Goal: Information Seeking & Learning: Learn about a topic

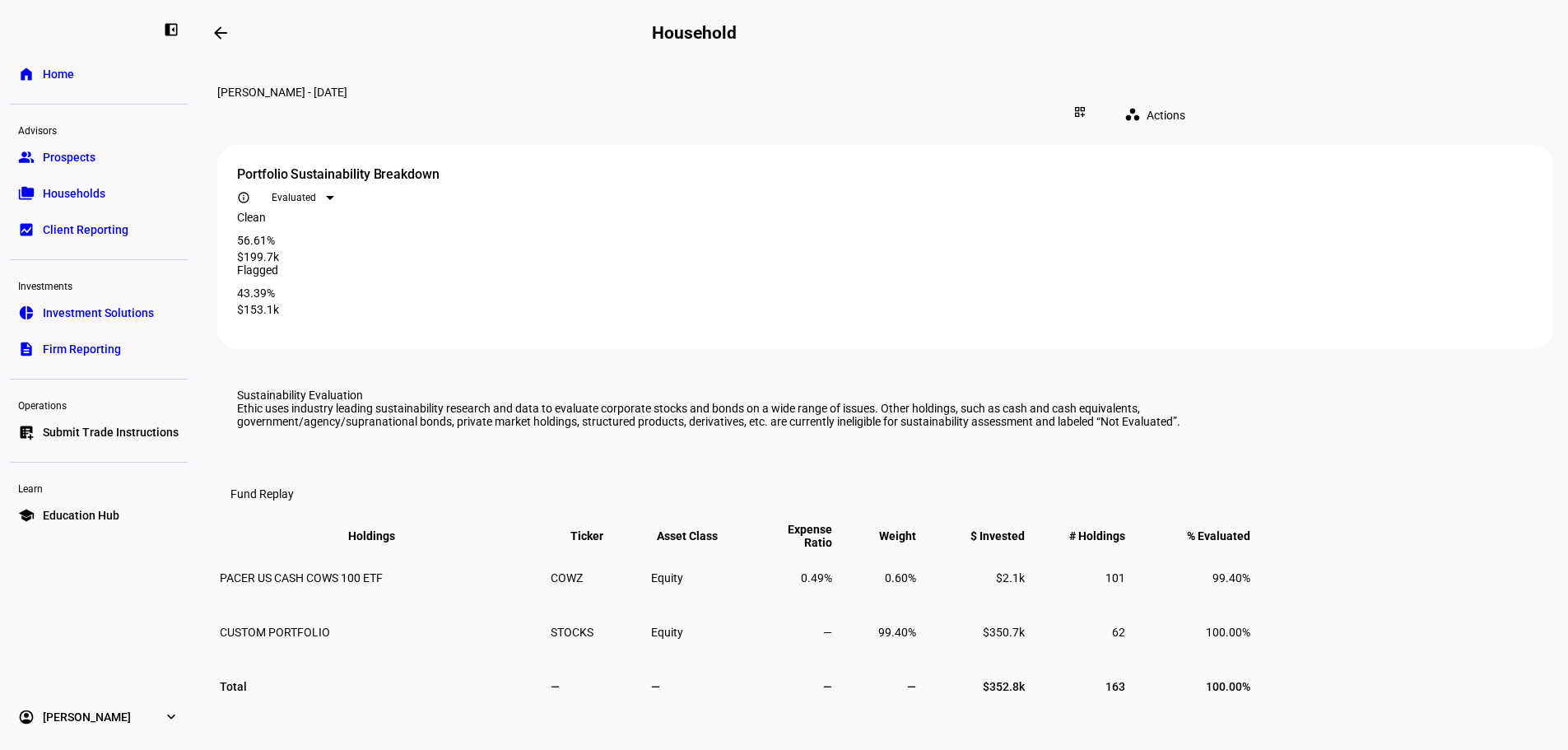
scroll to position [1153, 0]
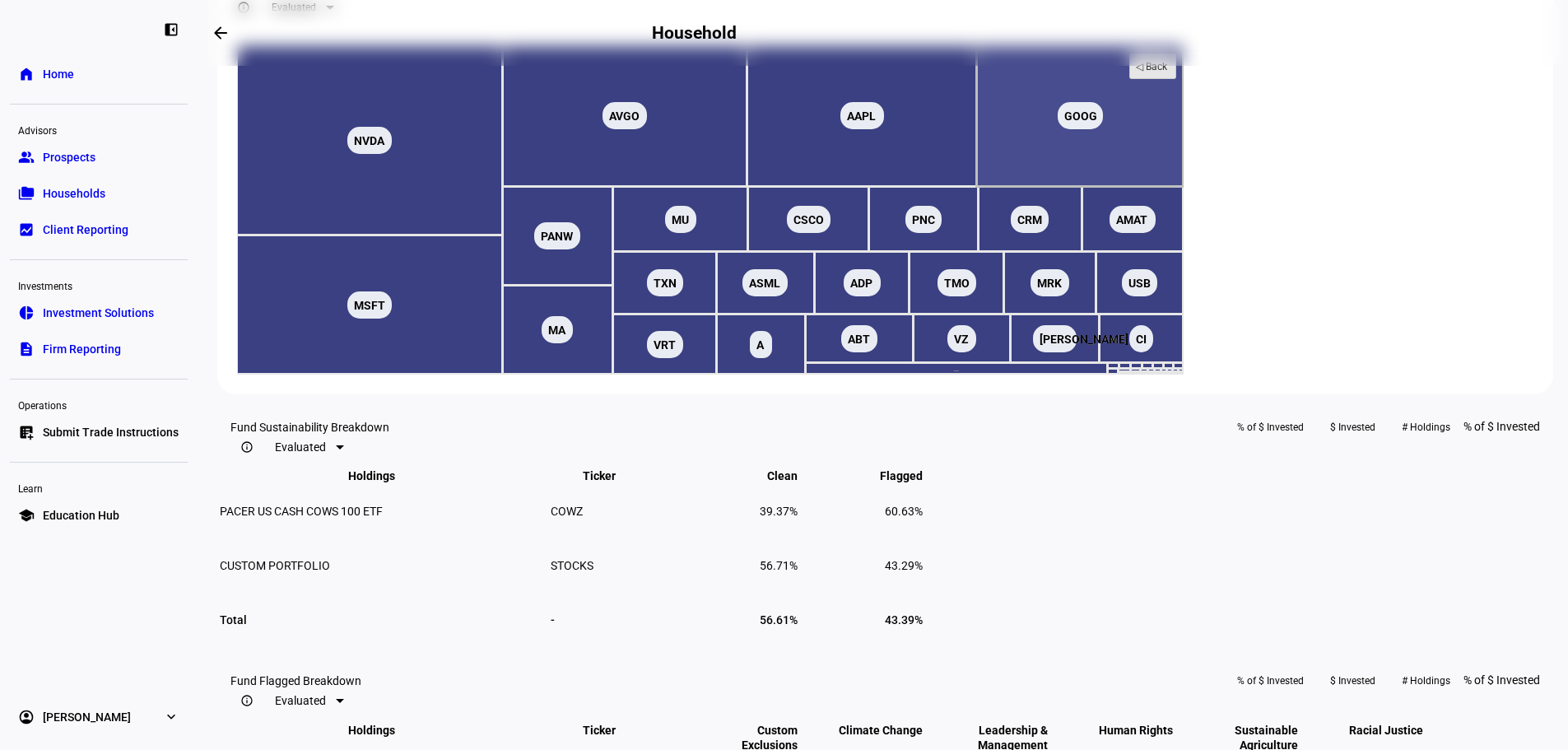
click at [1169, 73] on text "◁ Back" at bounding box center [1153, 67] width 32 height 12
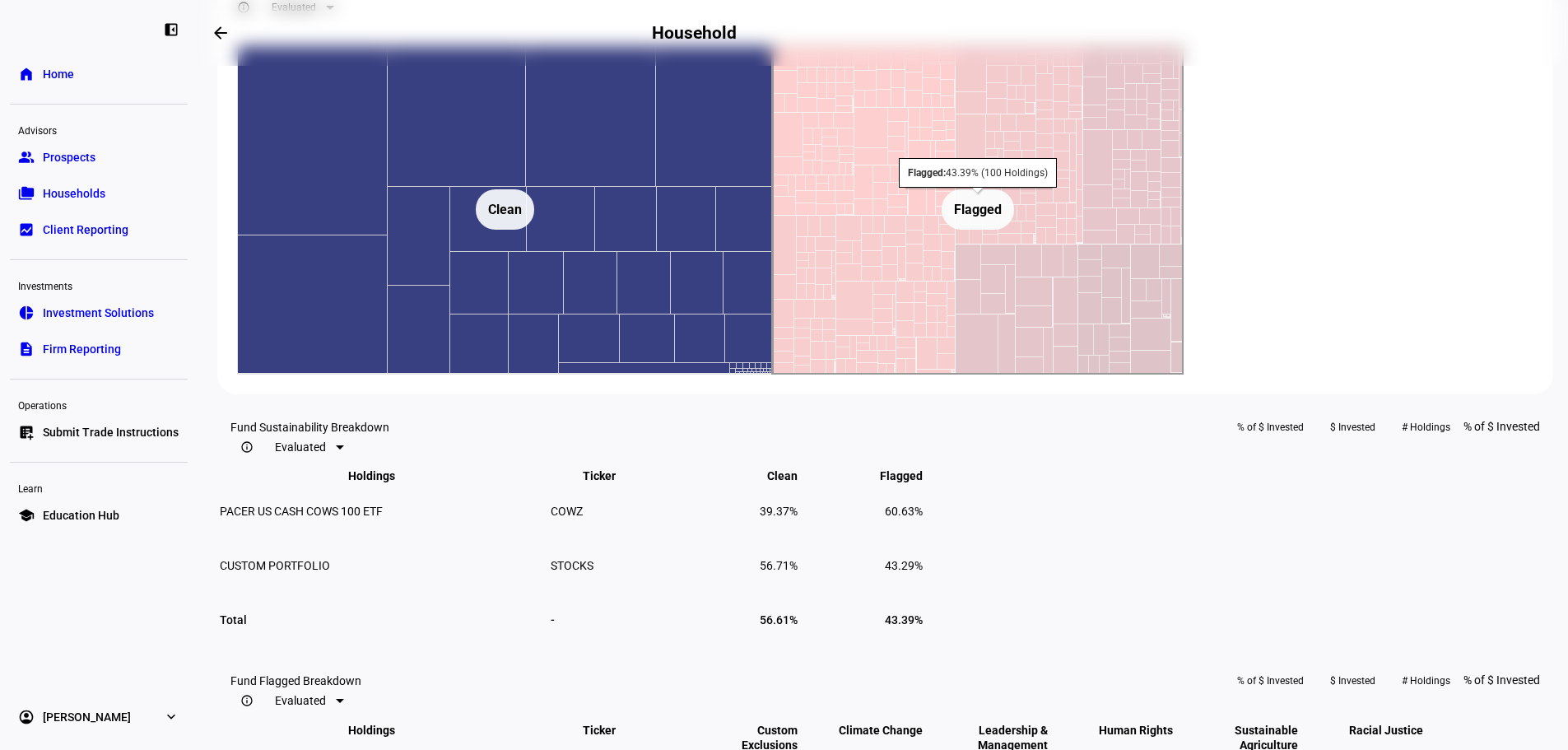
click at [1184, 375] on rect at bounding box center [978, 210] width 410 height 329
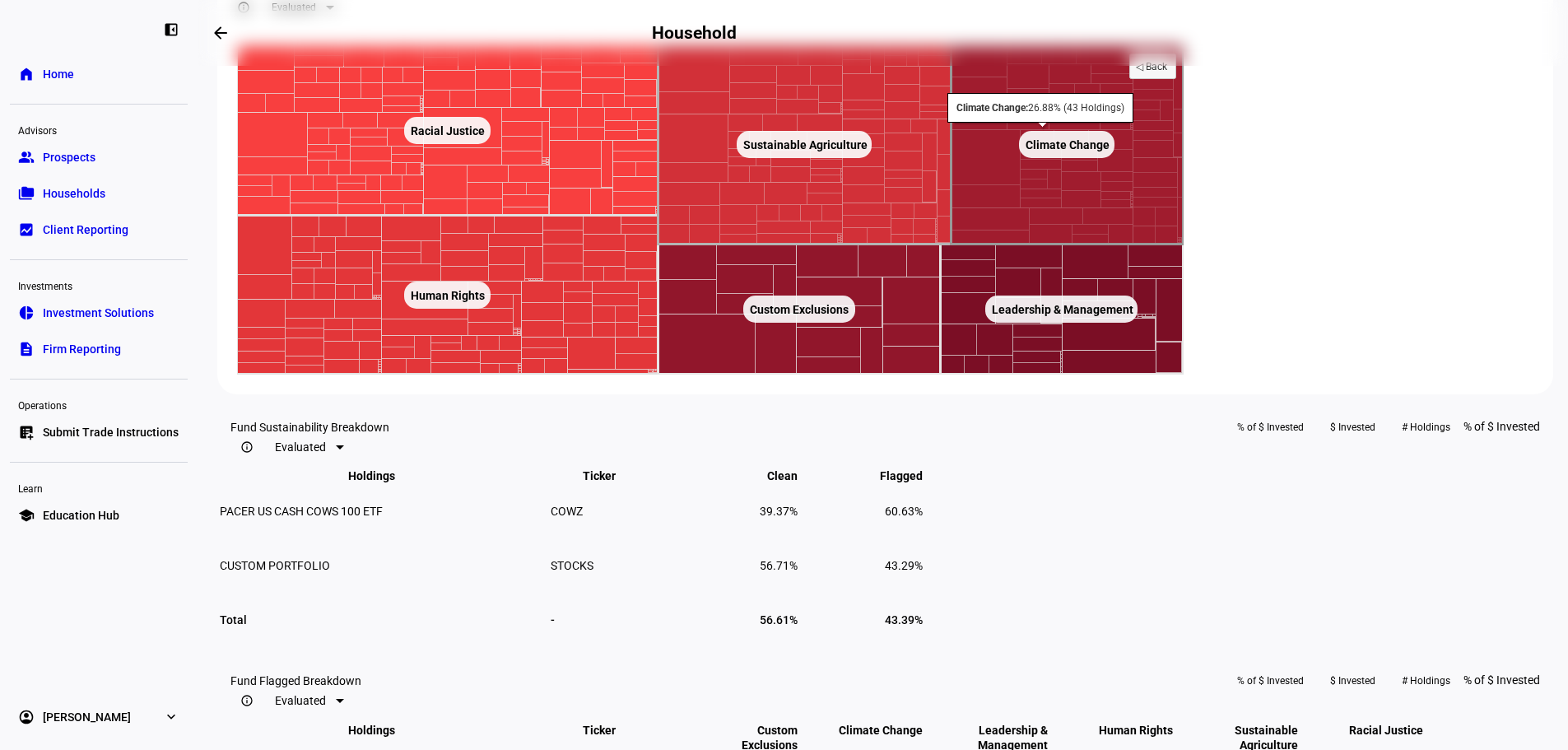
click at [1184, 245] on rect at bounding box center [1068, 145] width 232 height 199
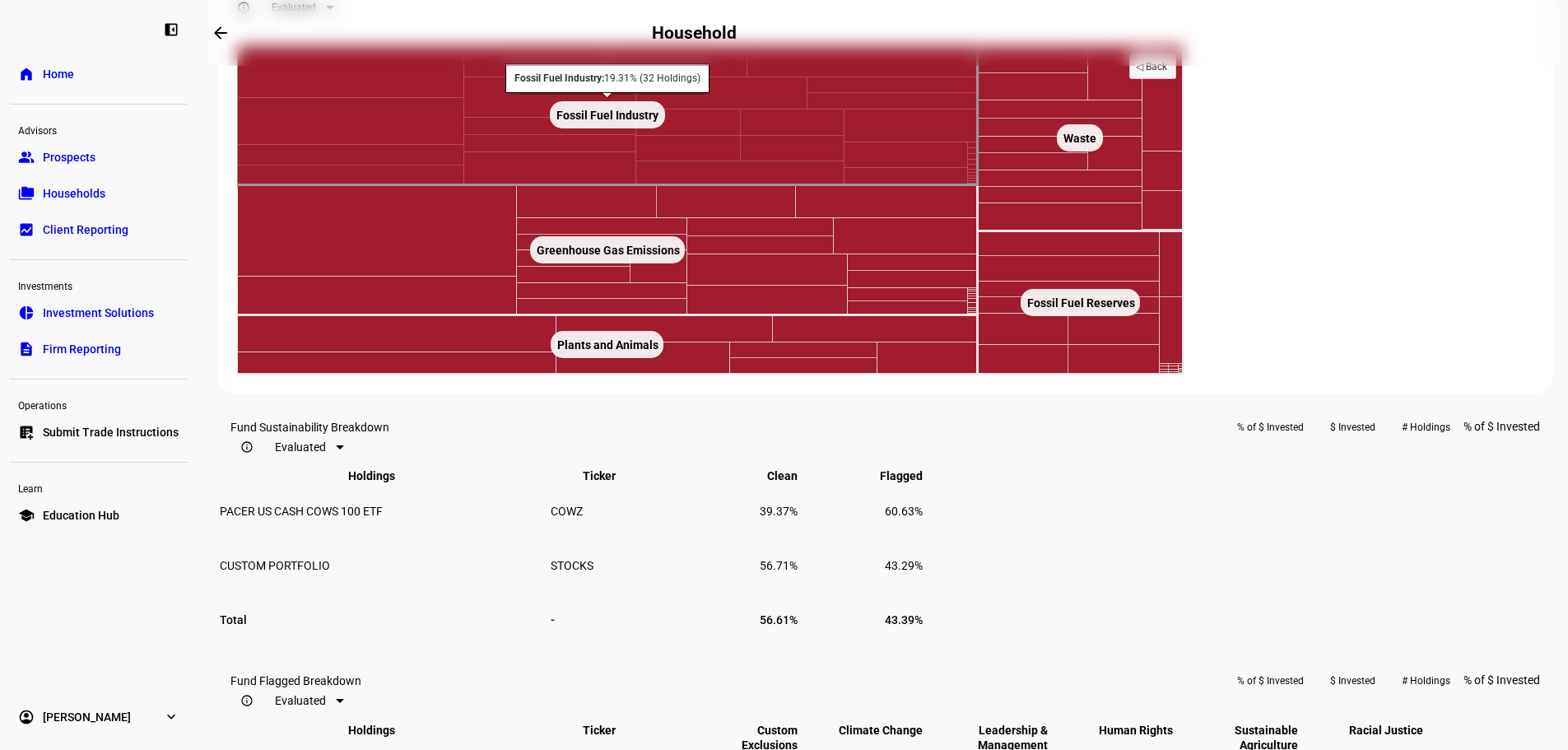
click at [817, 185] on rect at bounding box center [608, 115] width 741 height 140
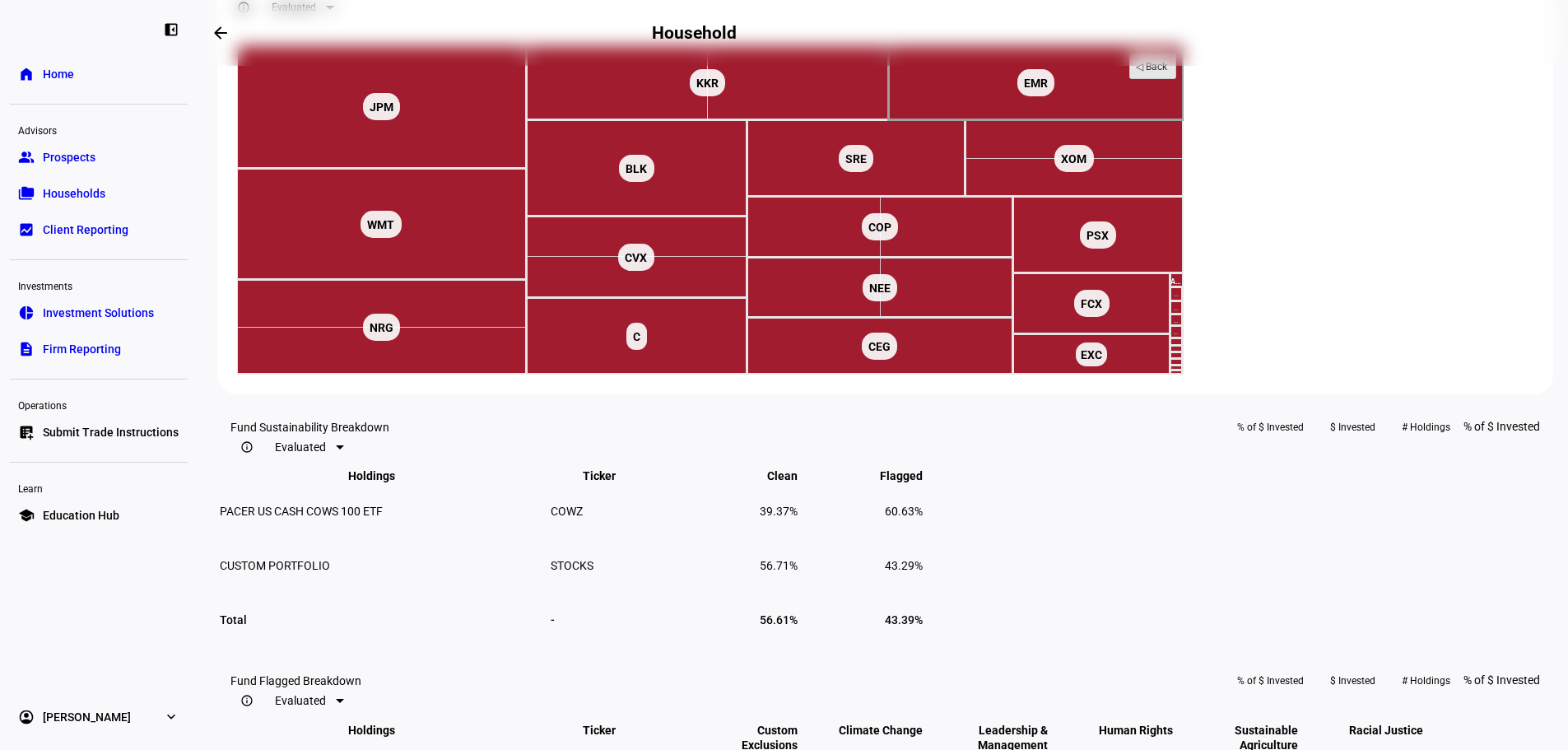
click at [1169, 73] on text "◁ Back" at bounding box center [1153, 67] width 32 height 12
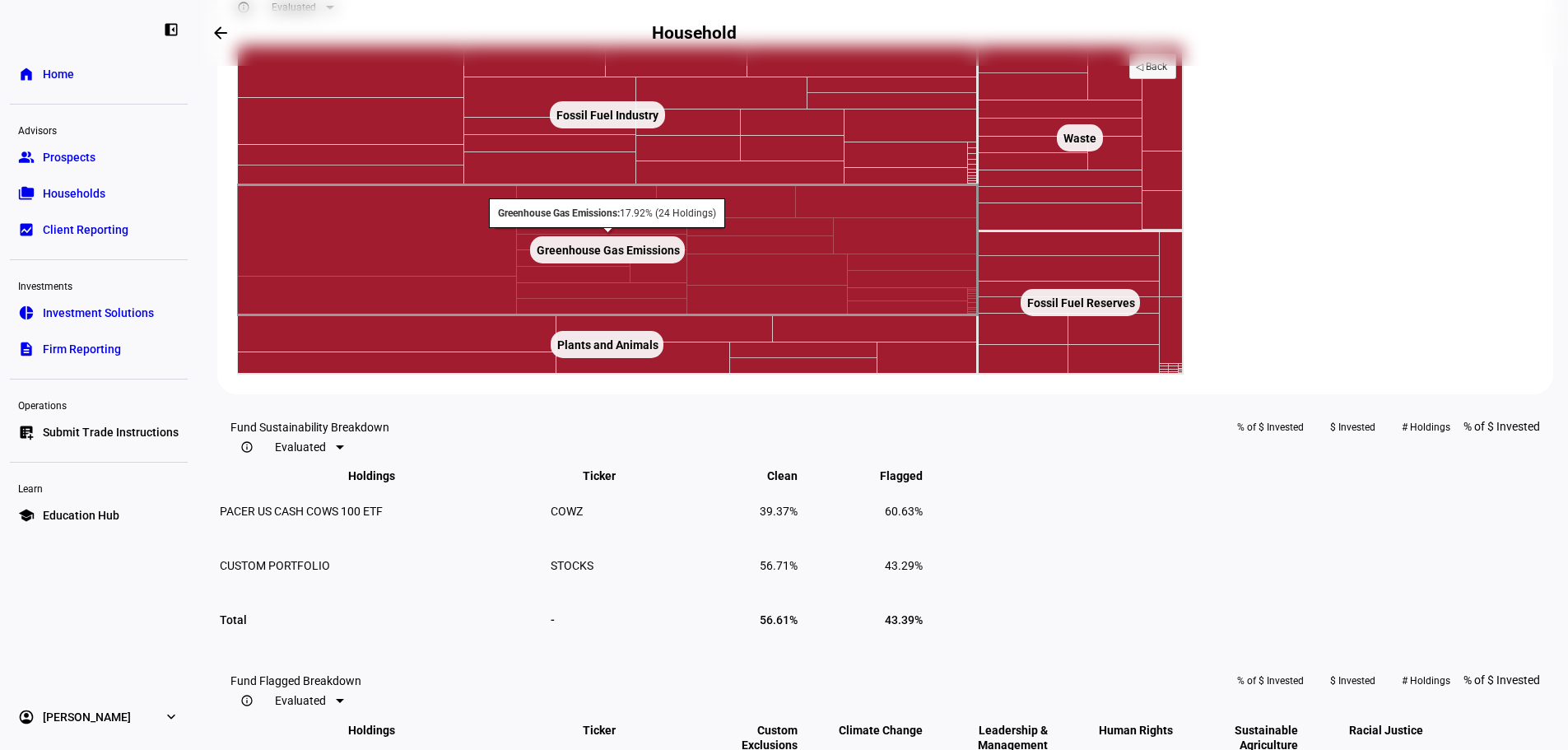
click at [685, 263] on rect at bounding box center [608, 250] width 155 height 27
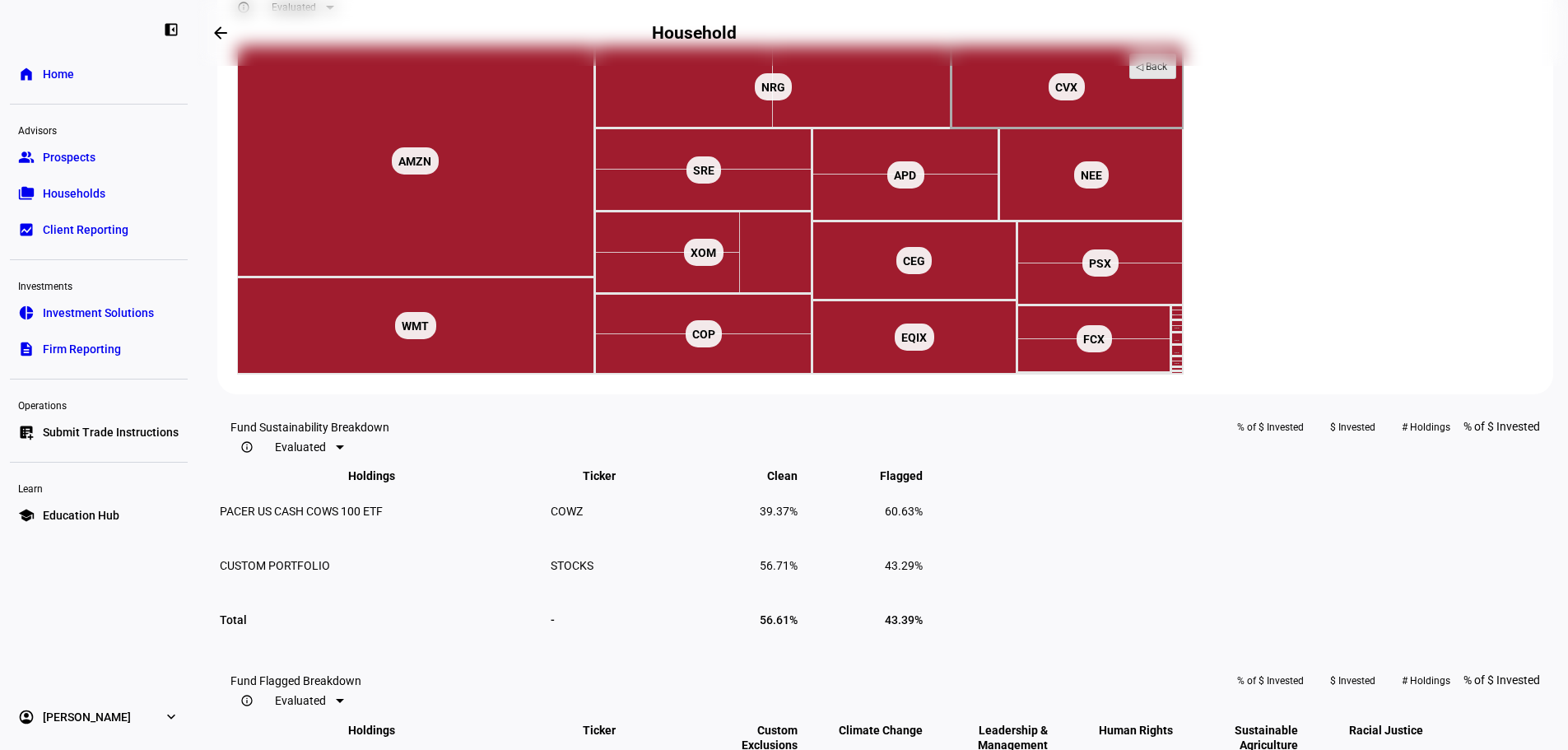
click at [1169, 73] on text "◁ Back" at bounding box center [1153, 67] width 32 height 12
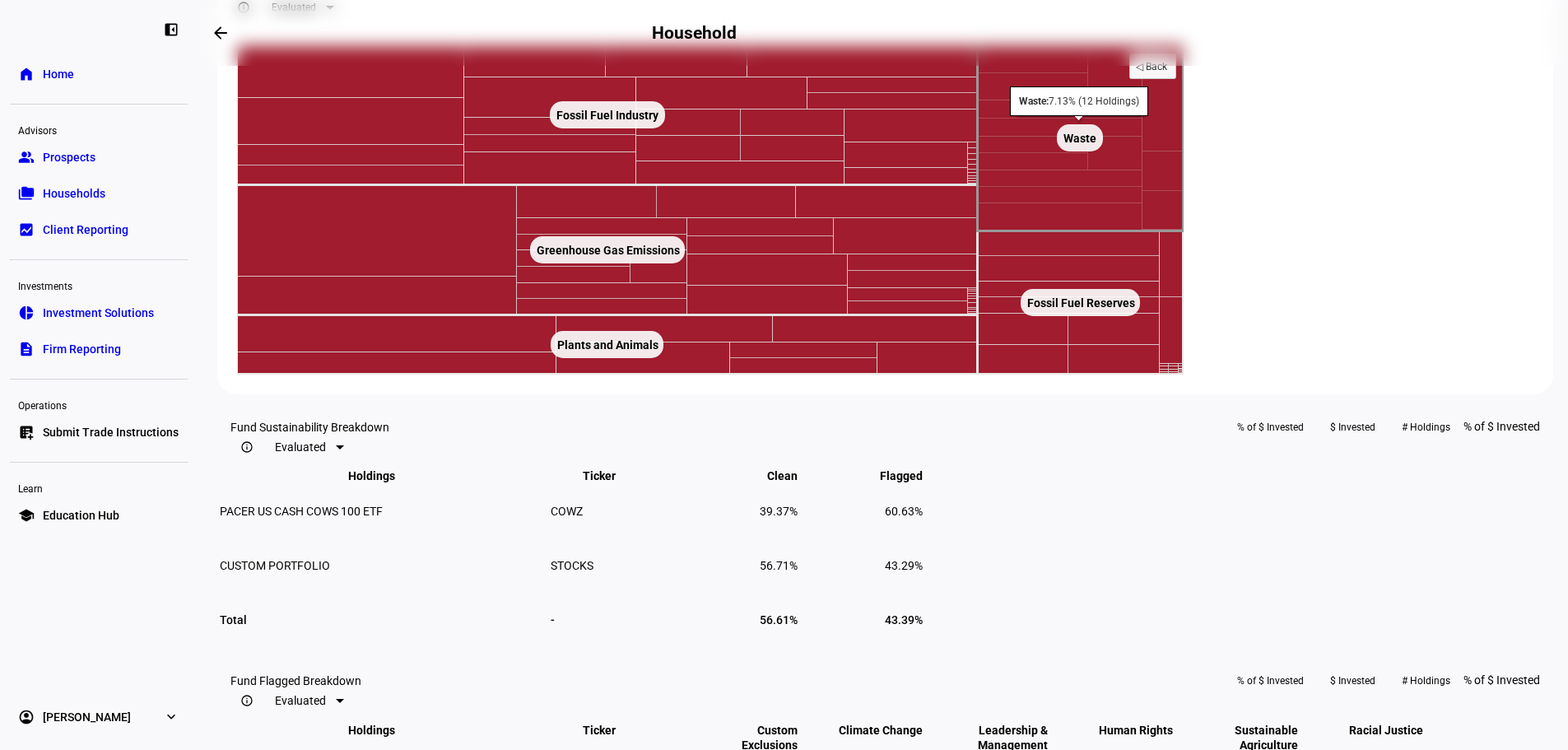
click at [1184, 231] on rect at bounding box center [1081, 139] width 206 height 186
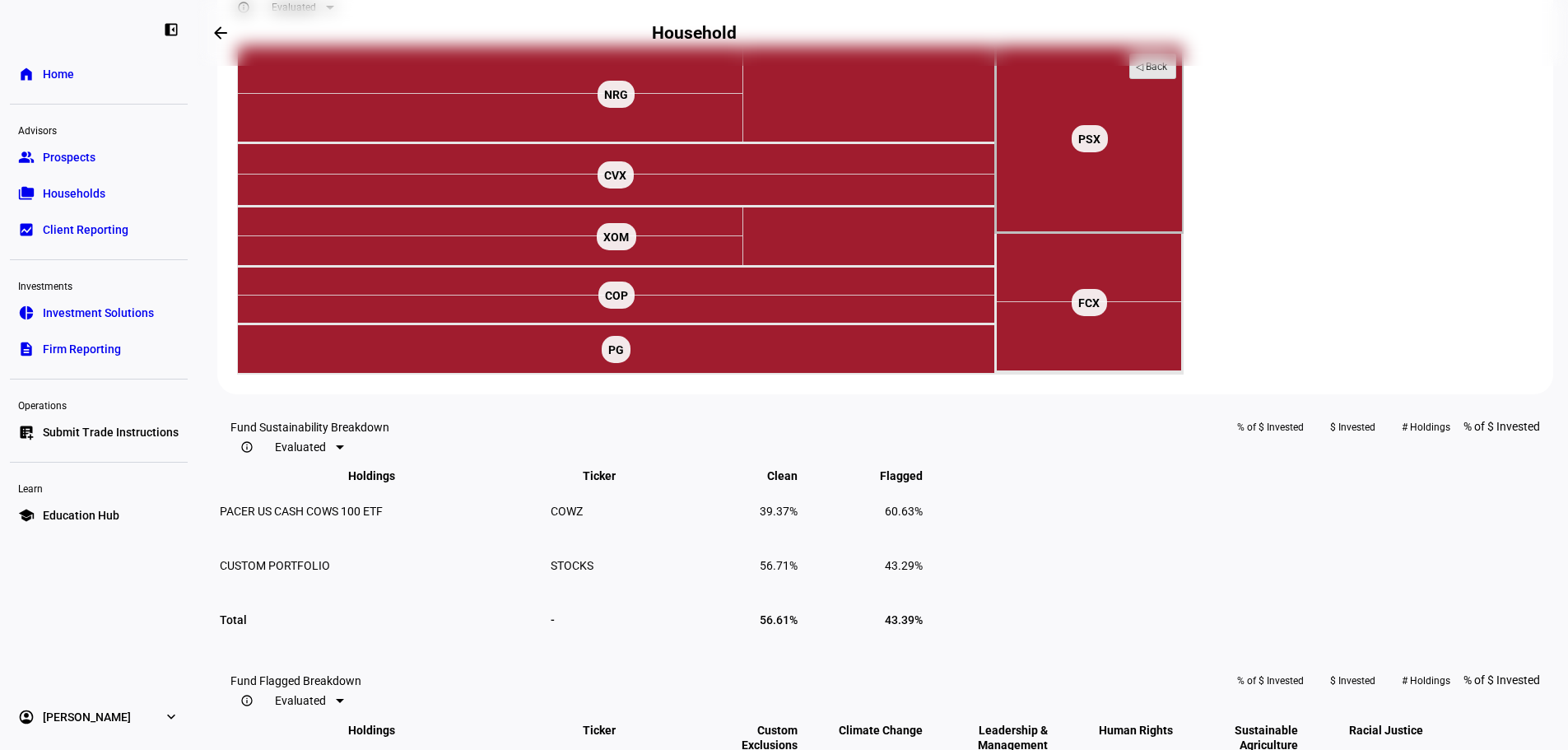
click at [1169, 73] on text "◁ Back" at bounding box center [1153, 67] width 32 height 12
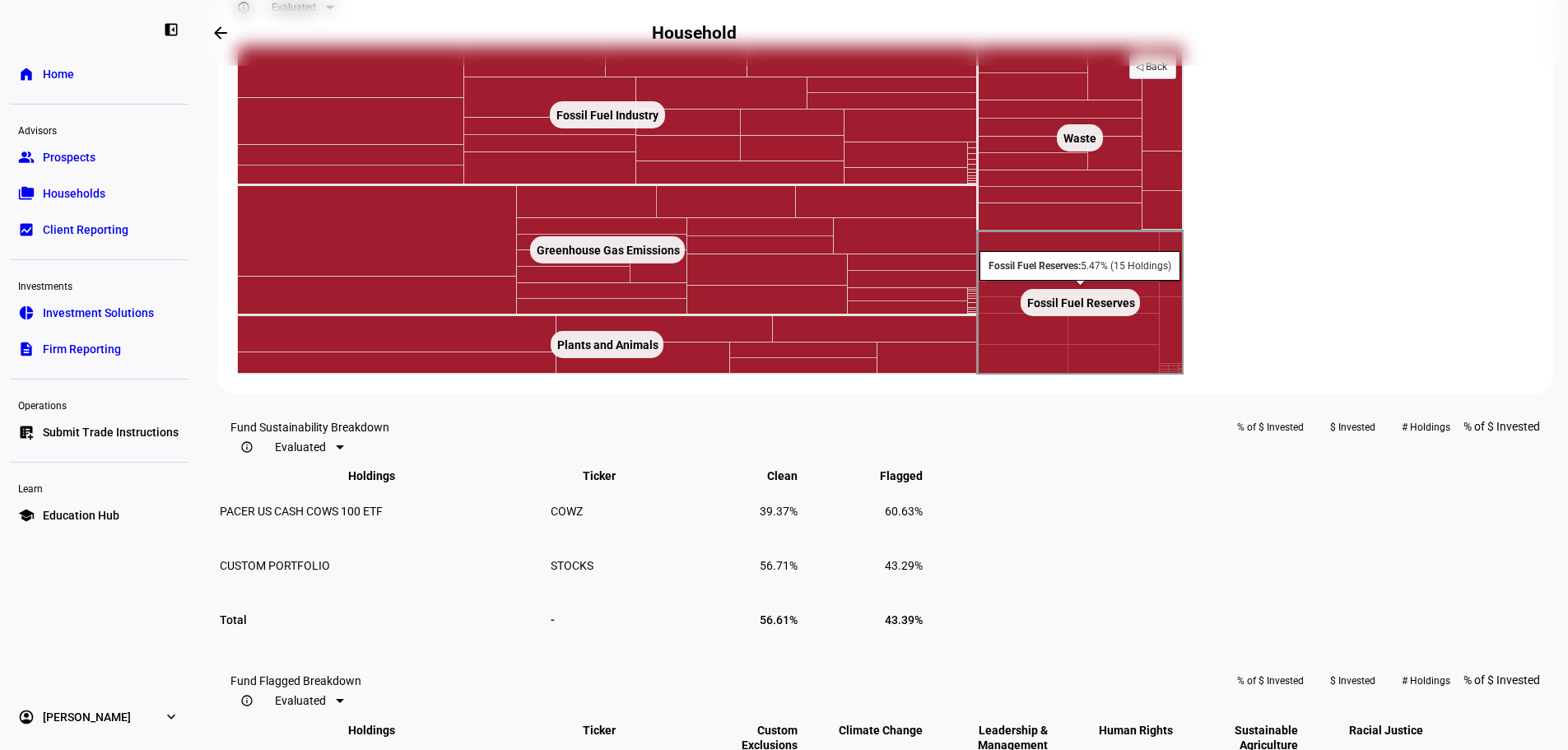
click at [1175, 375] on rect at bounding box center [1081, 302] width 206 height 143
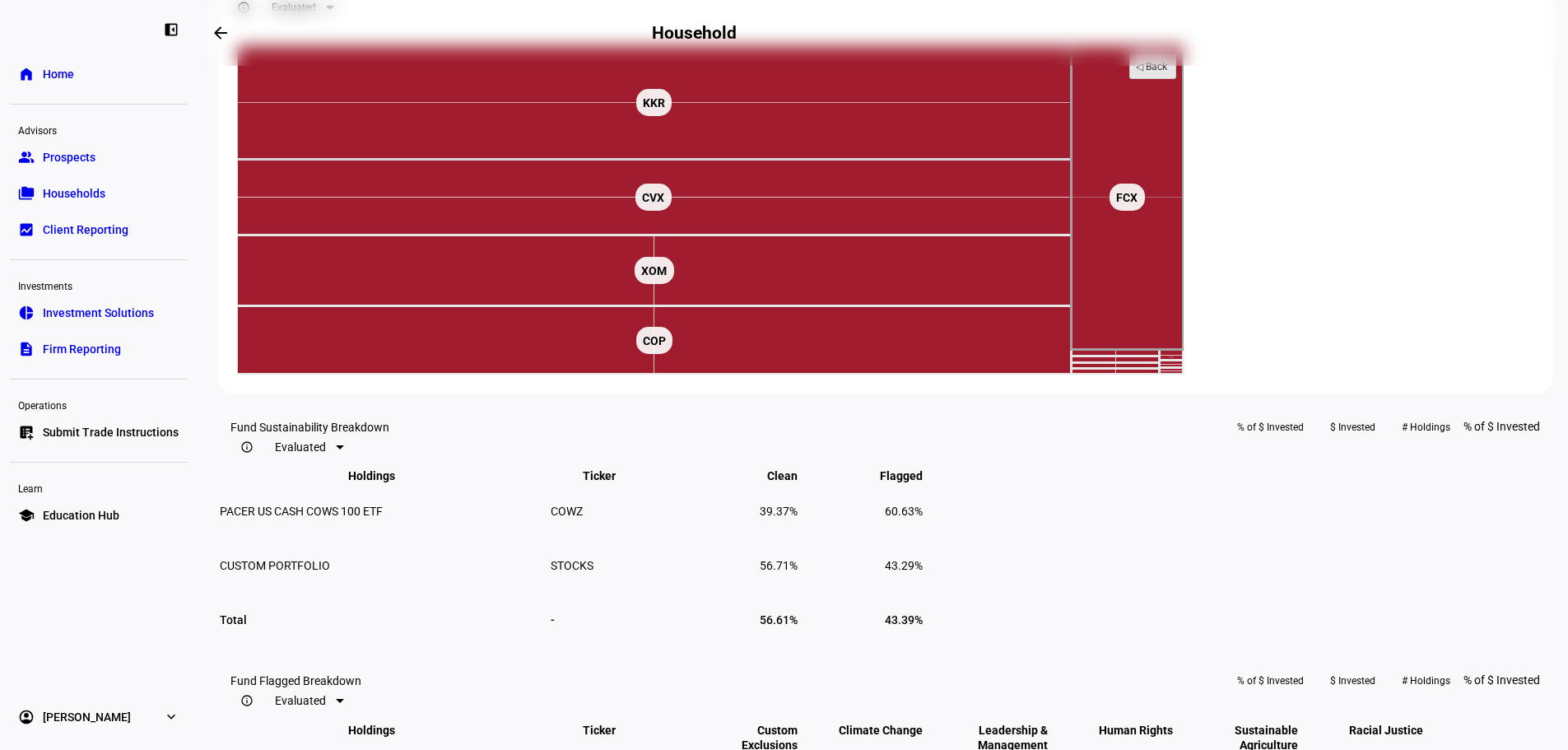
click at [1169, 73] on text "◁ Back" at bounding box center [1153, 67] width 32 height 12
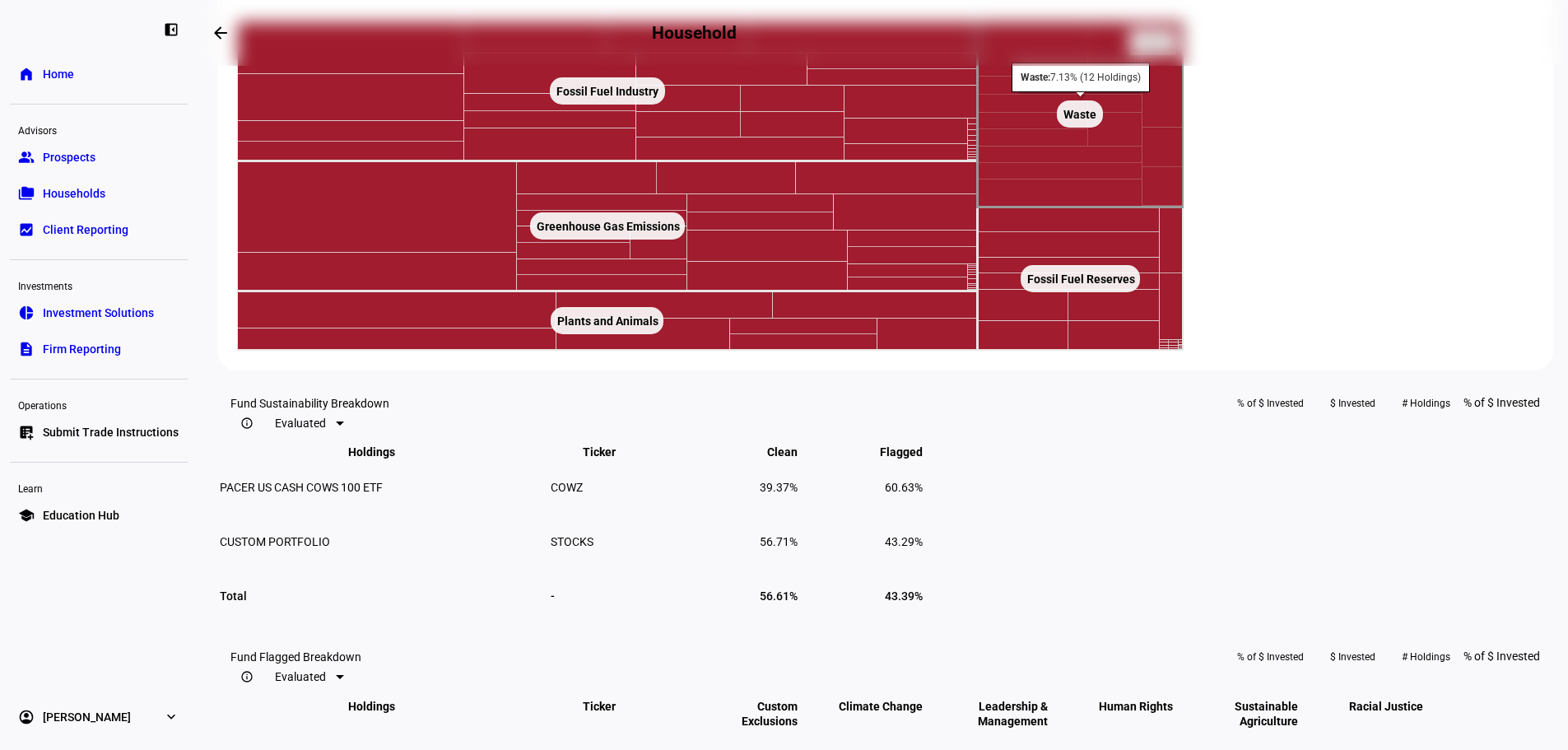
scroll to position [46, 0]
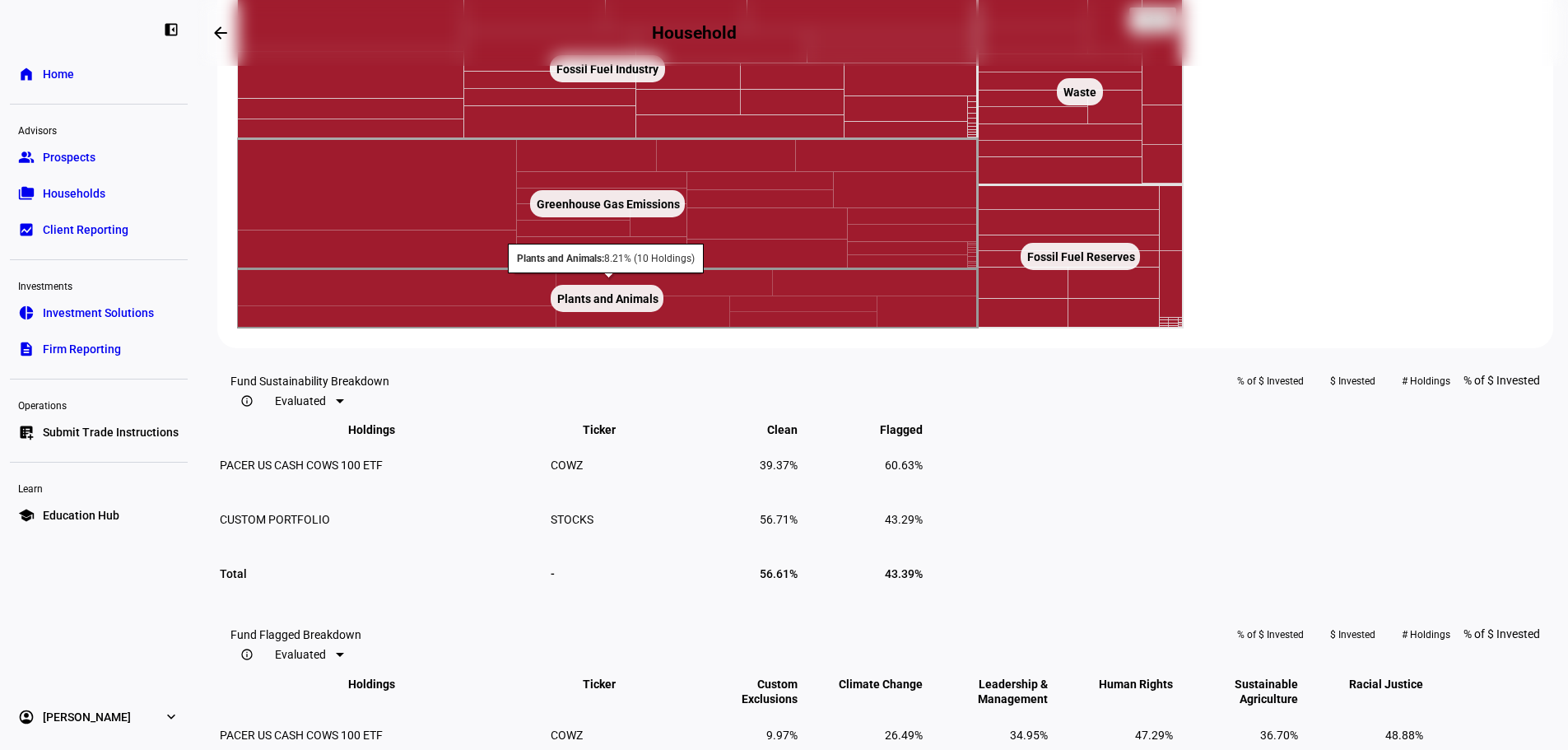
click at [850, 328] on rect at bounding box center [608, 299] width 741 height 59
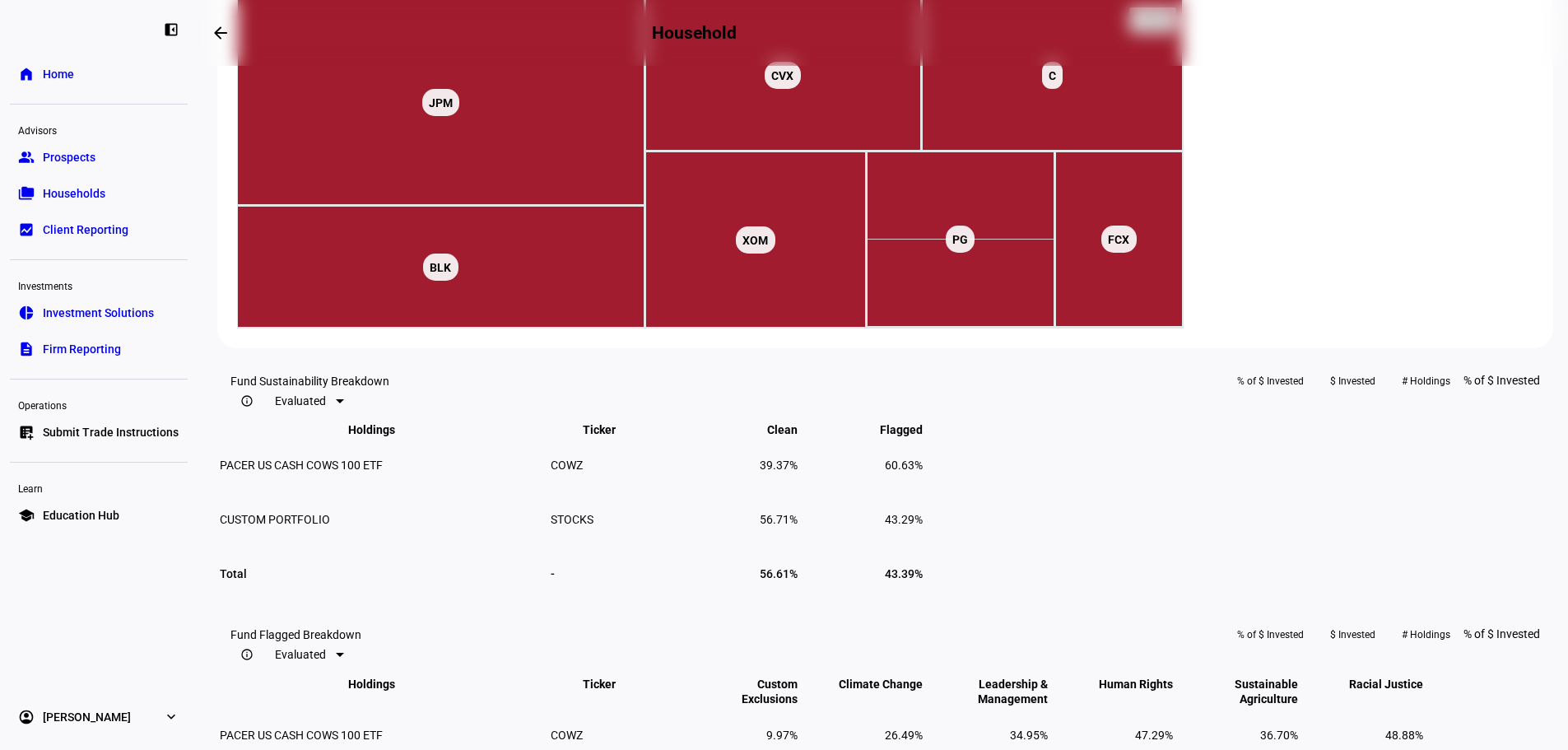
click at [1169, 26] on text "◁ Back" at bounding box center [1153, 21] width 32 height 12
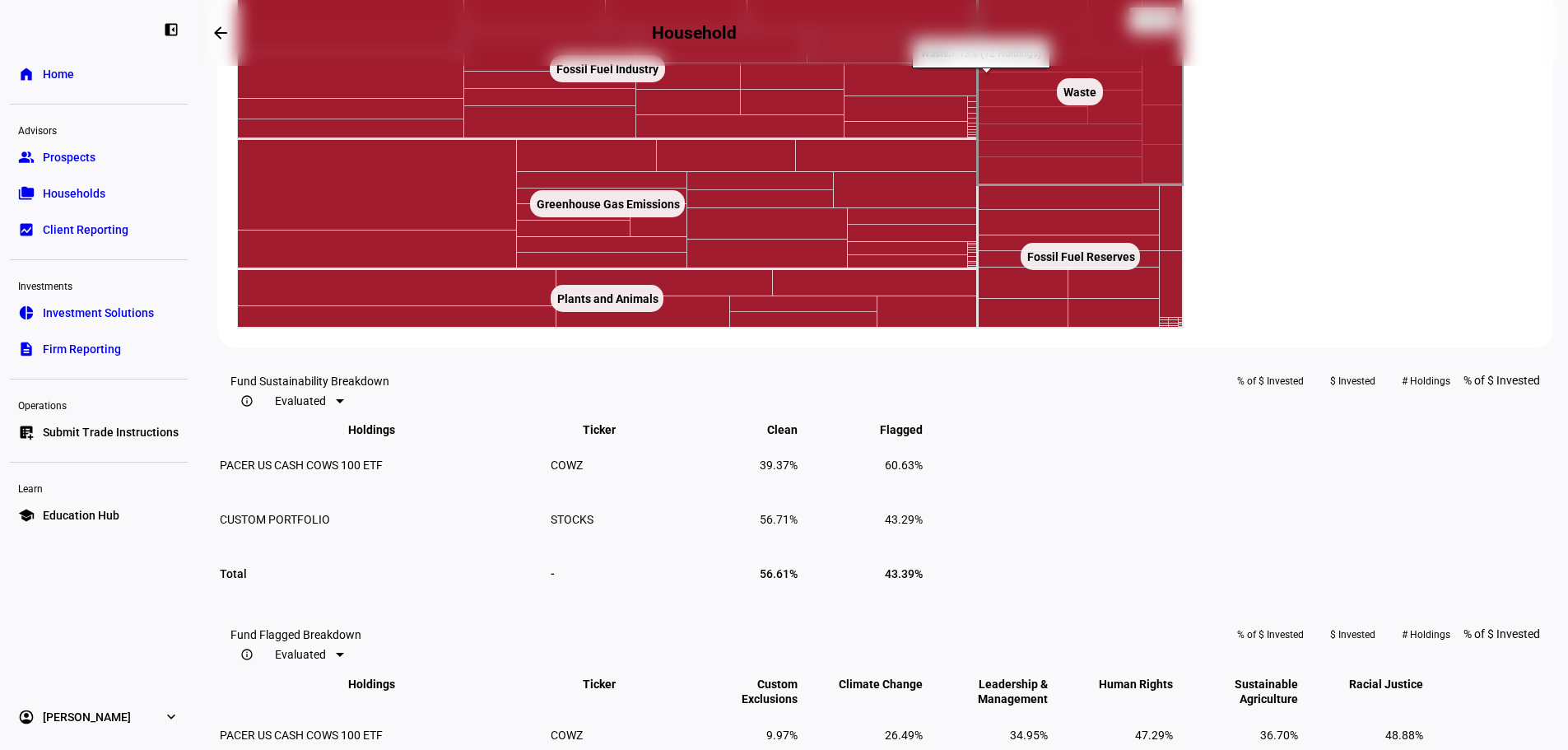
click at [1176, 33] on rect at bounding box center [1153, 20] width 46 height 25
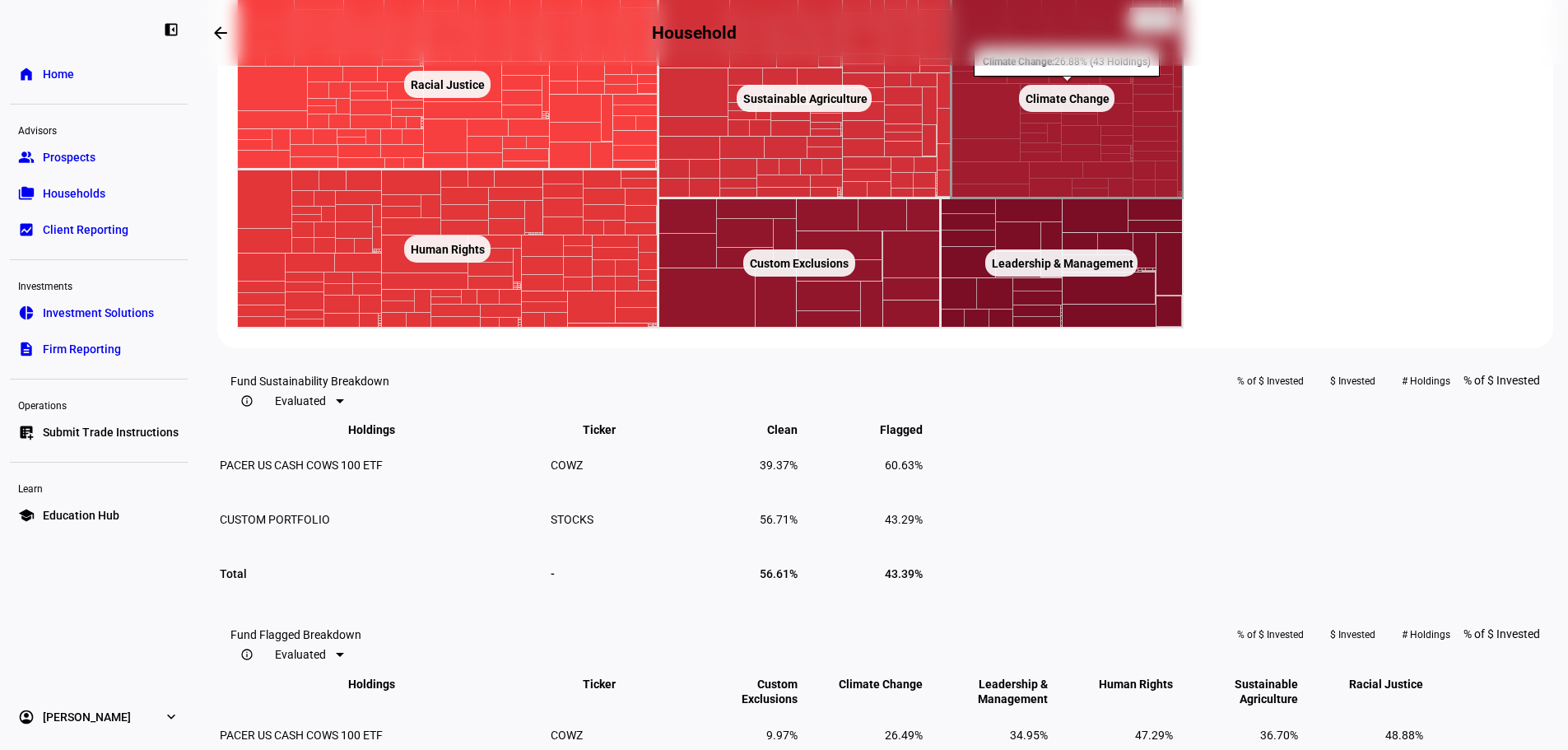
click at [1184, 198] on rect at bounding box center [1068, 98] width 232 height 199
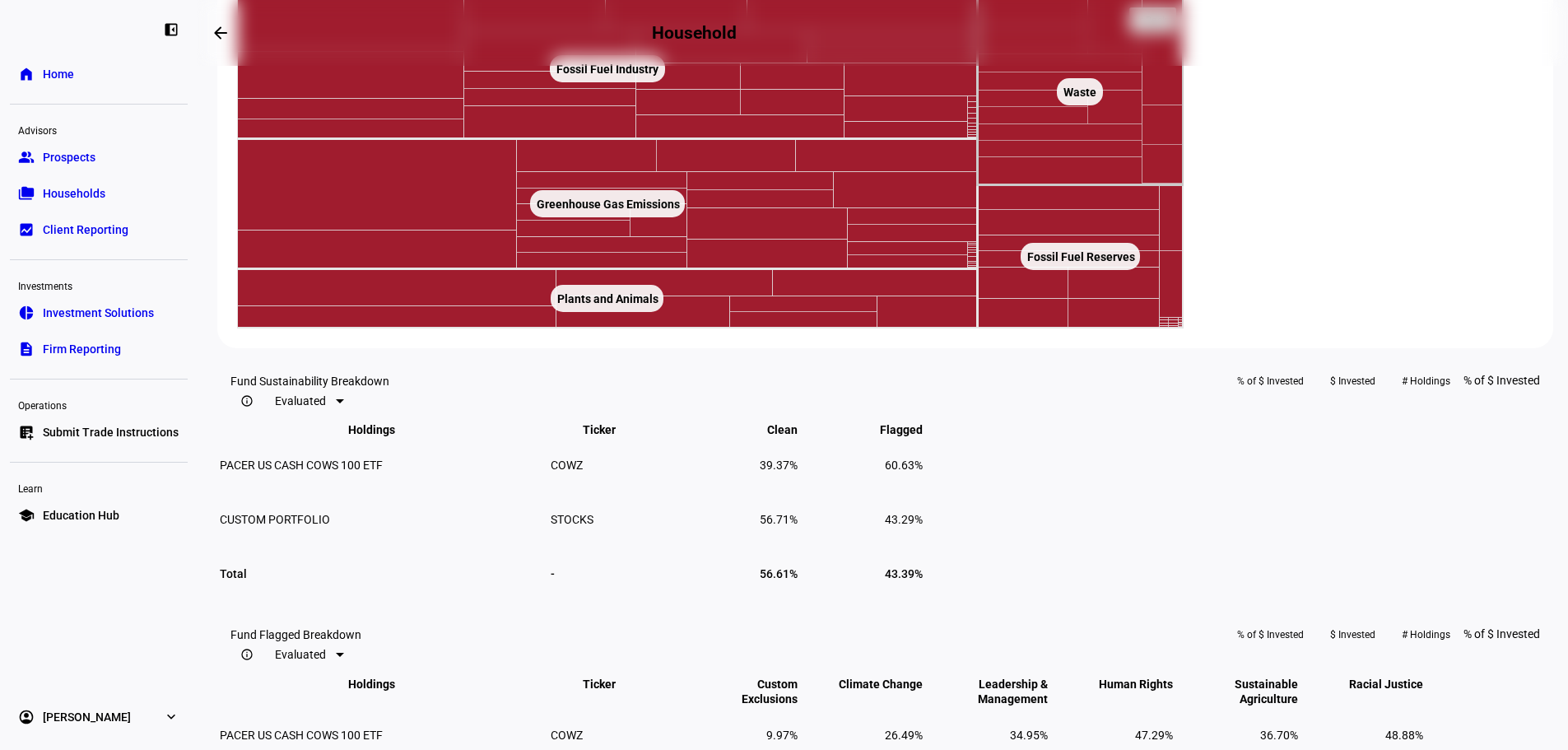
click at [1169, 26] on text "◁ Back" at bounding box center [1153, 21] width 32 height 12
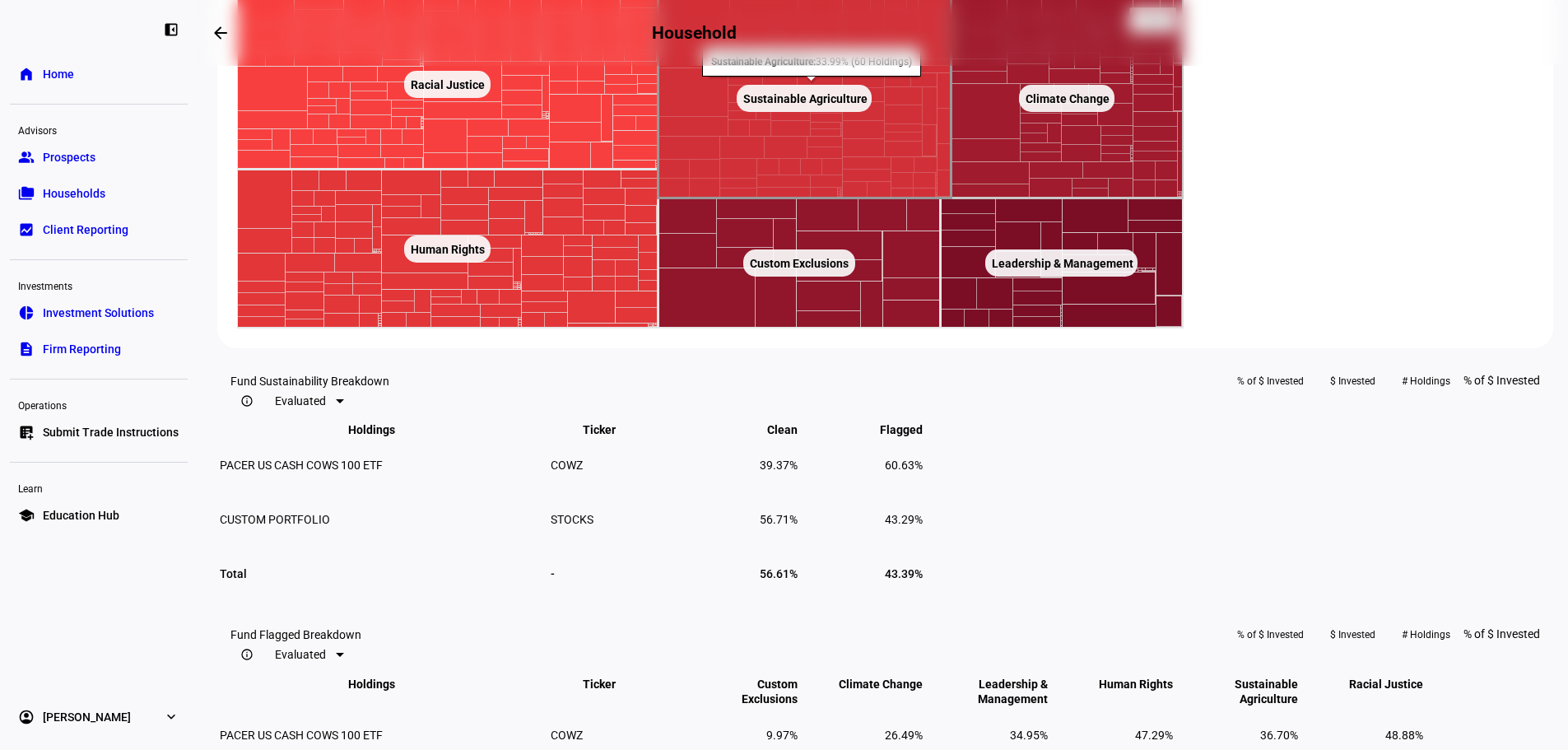
click at [952, 198] on rect at bounding box center [805, 98] width 293 height 199
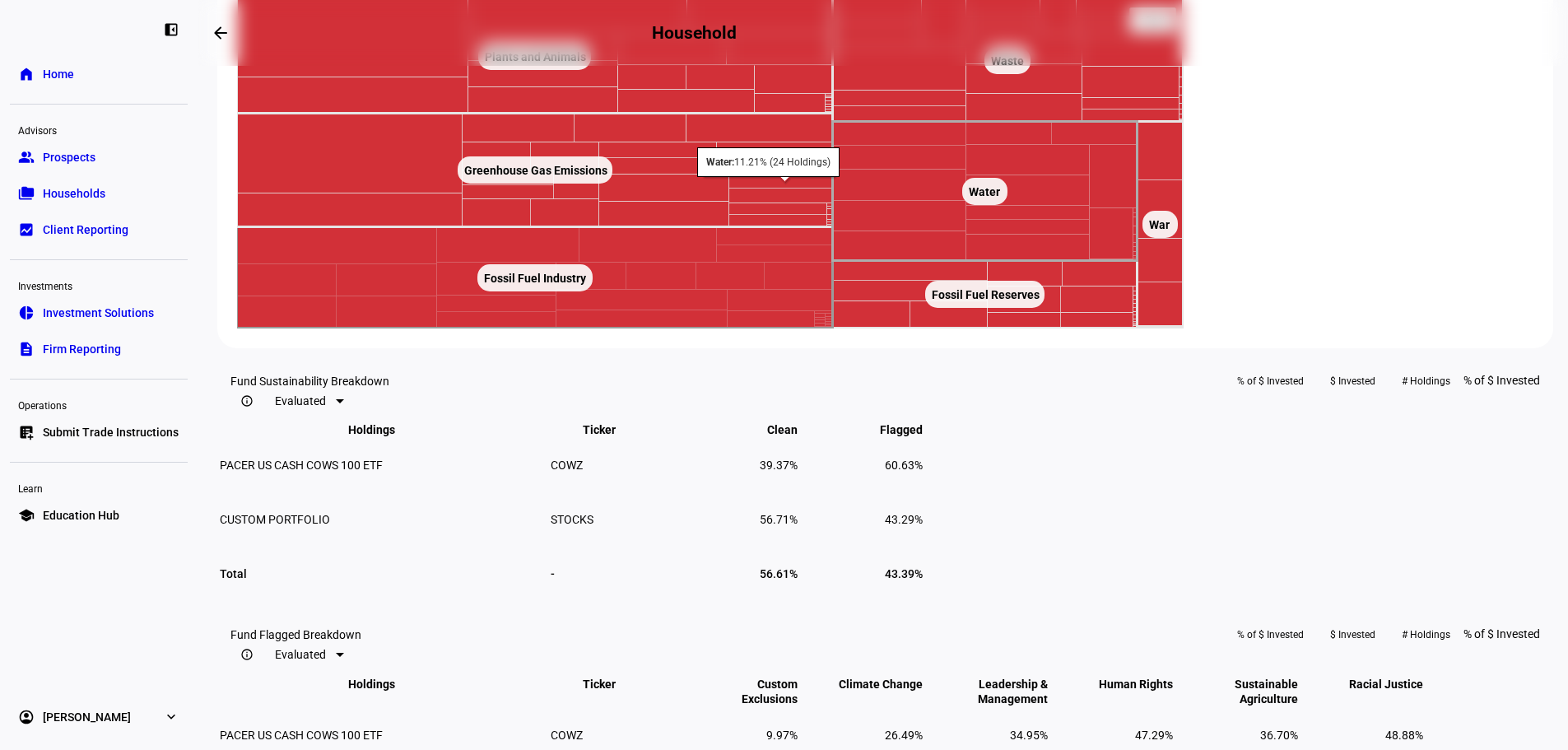
click at [1058, 261] on rect at bounding box center [986, 191] width 305 height 139
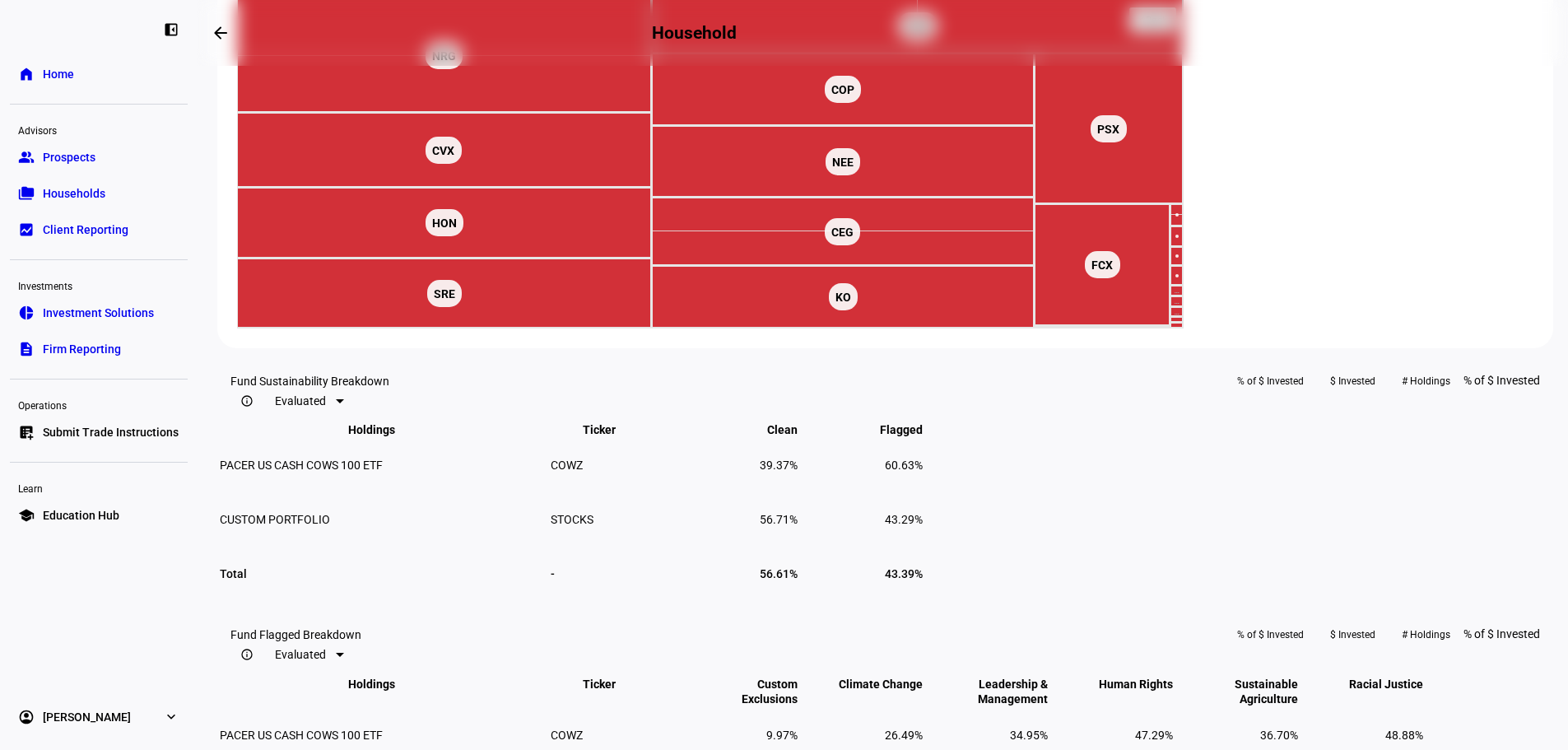
click at [1169, 26] on text "◁ Back" at bounding box center [1153, 21] width 32 height 12
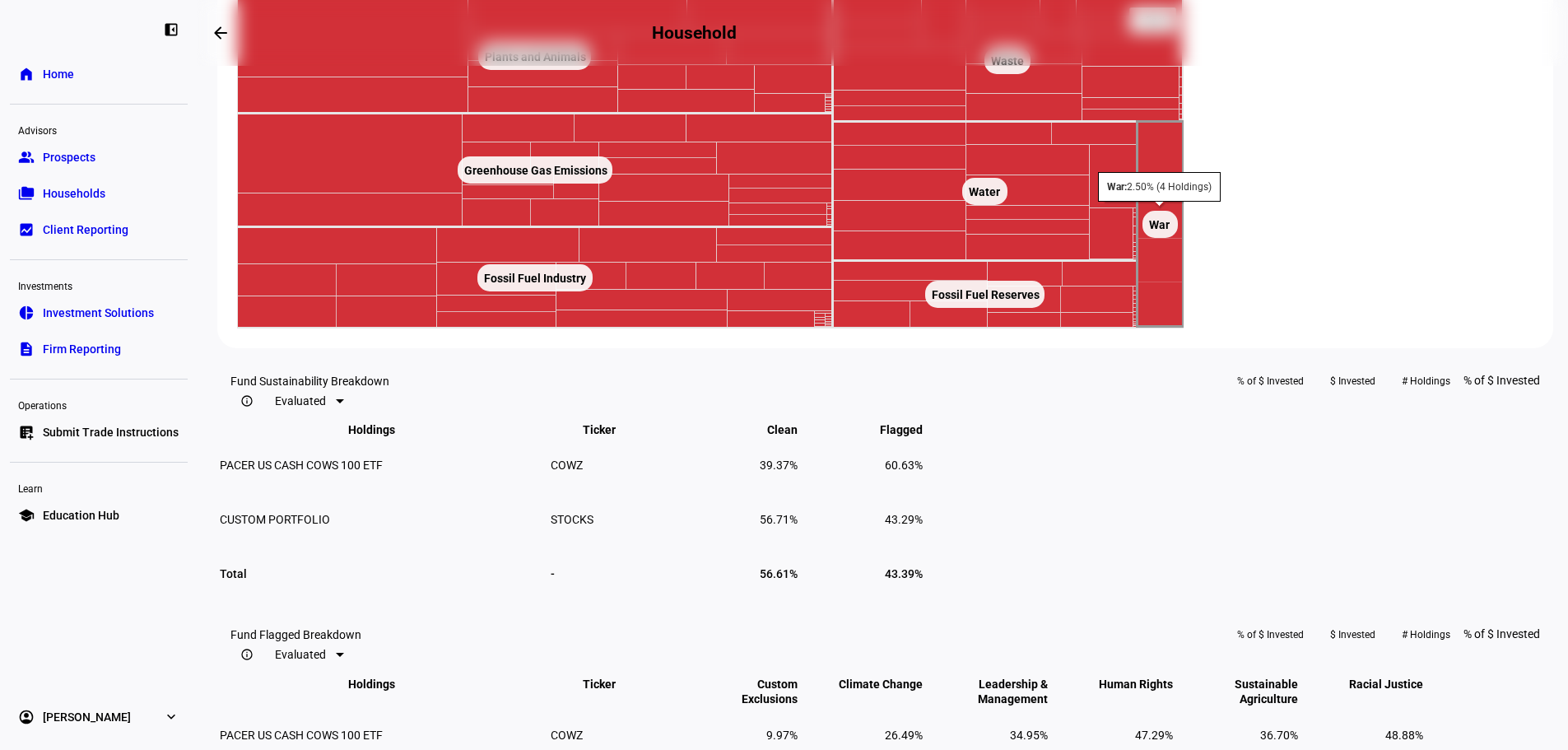
click at [1184, 327] on rect at bounding box center [1161, 224] width 46 height 205
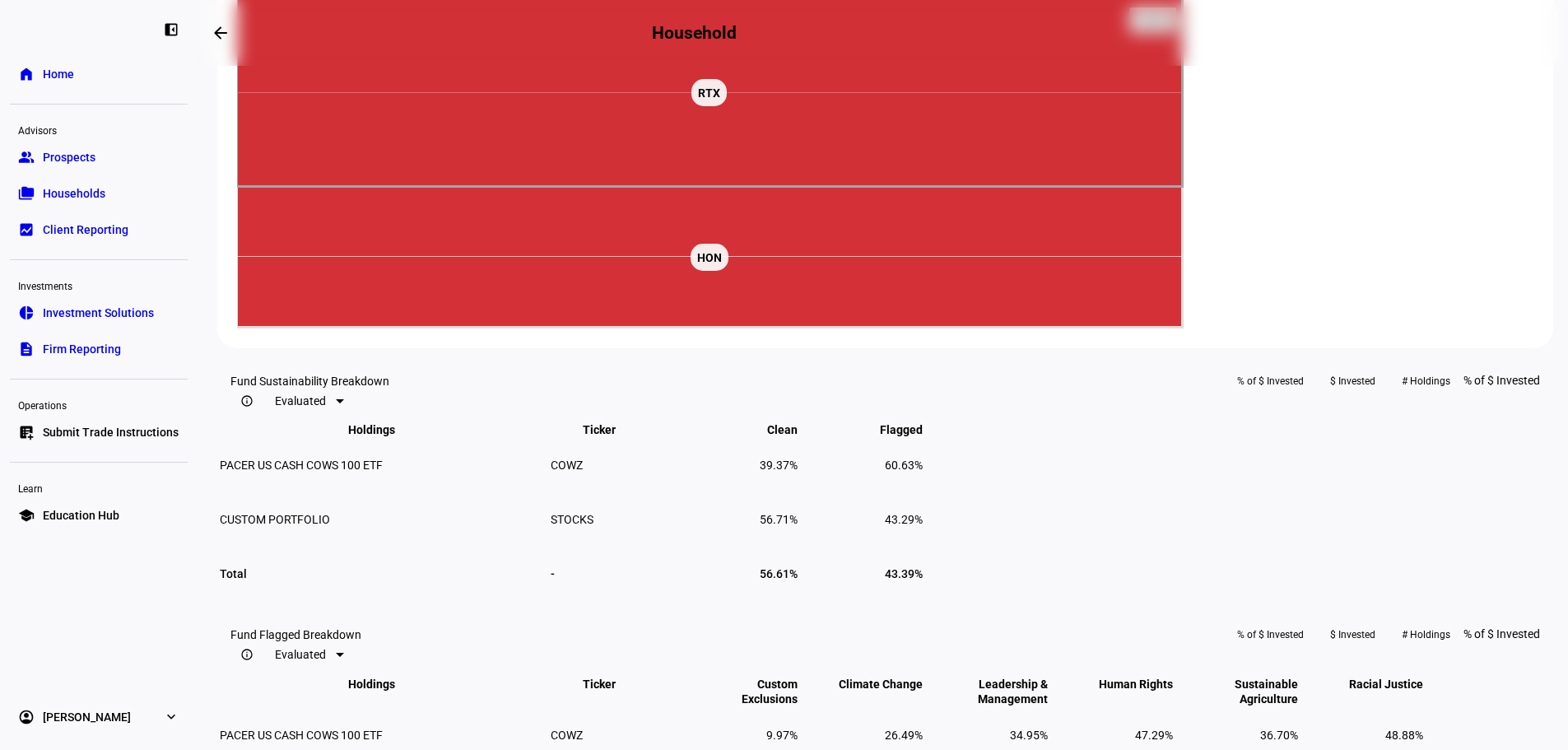
click at [1169, 26] on text "◁ Back" at bounding box center [1153, 21] width 32 height 12
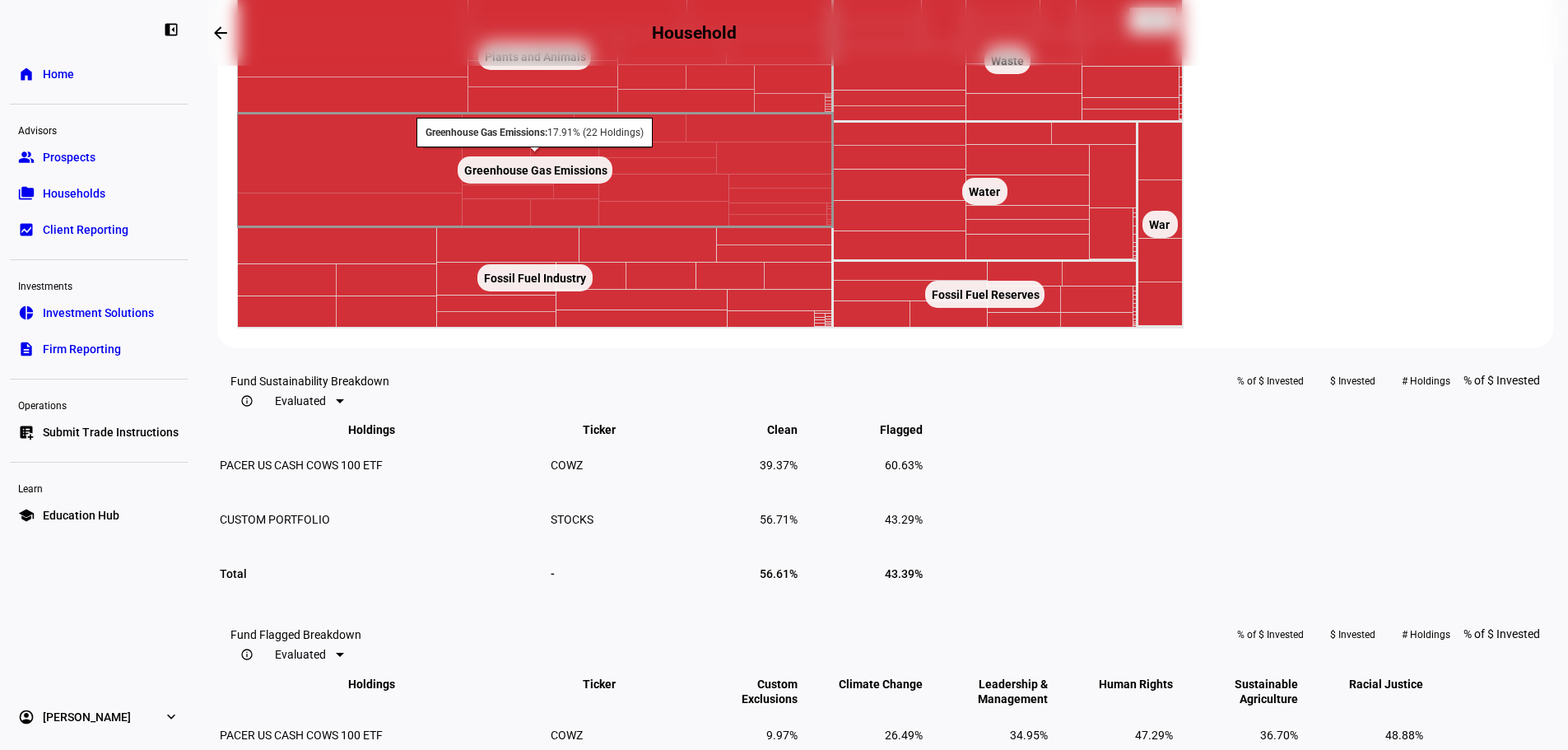
click at [834, 228] on rect at bounding box center [535, 170] width 596 height 113
